Goal: Find specific fact

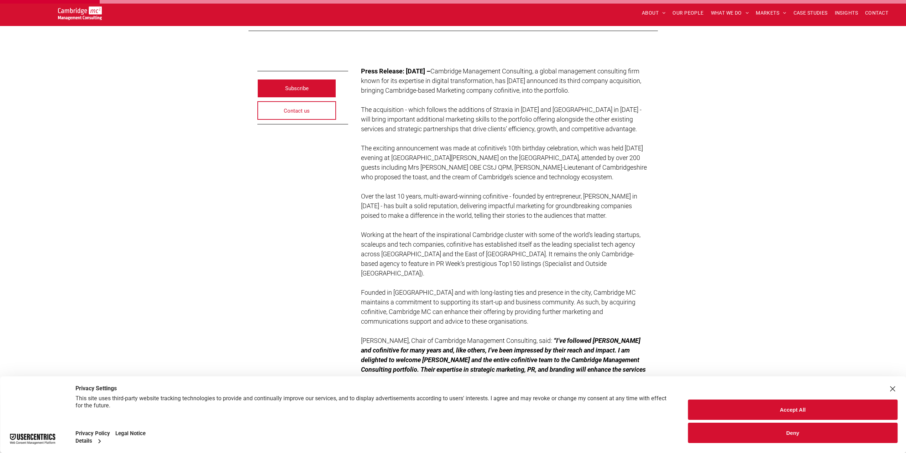
scroll to position [178, 0]
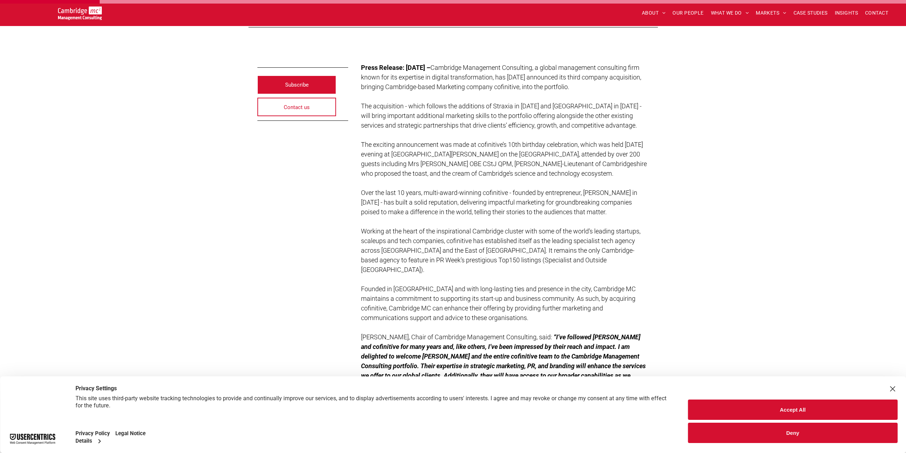
click at [563, 88] on span "Cambridge Management Consulting, a global management consulting firm known for …" at bounding box center [501, 77] width 280 height 27
copy span "cofinitive"
